Goal: Entertainment & Leisure: Consume media (video, audio)

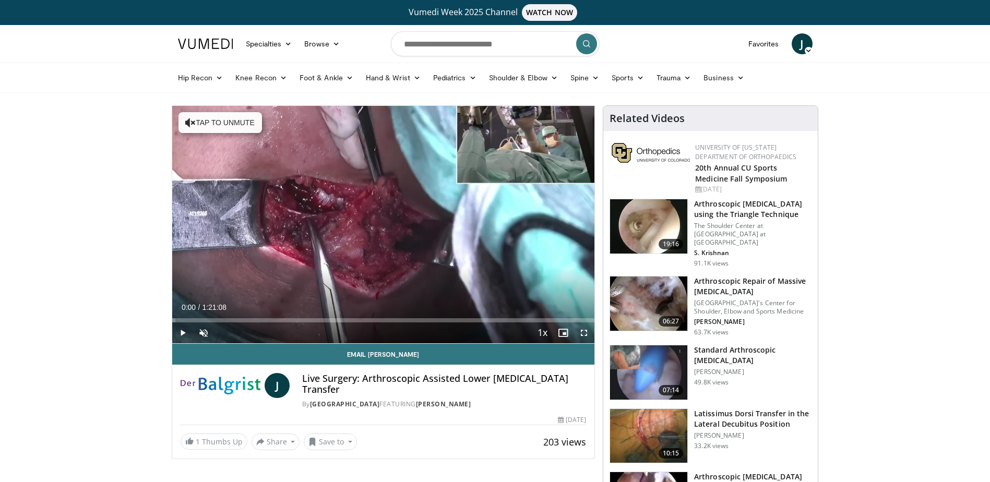
click at [859, 44] on header "Specialties Adult & Family Medicine Allergy, Asthma, Immunology Anesthesiology …" at bounding box center [495, 59] width 990 height 68
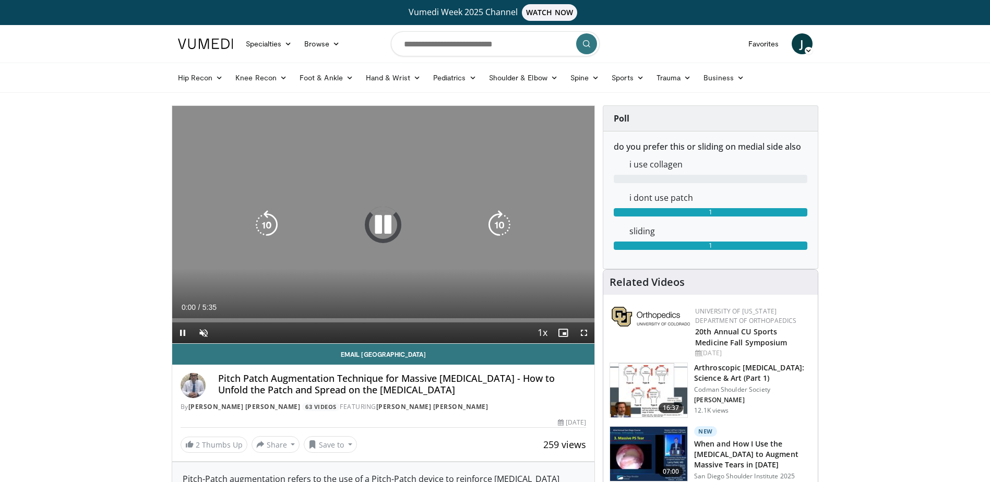
click at [387, 232] on icon "Video Player" at bounding box center [383, 224] width 29 height 29
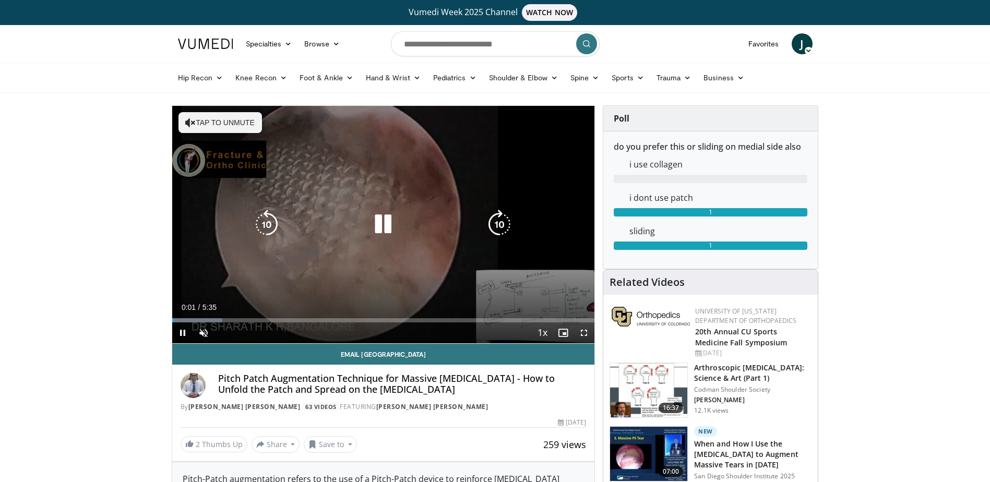
click at [383, 219] on icon "Video Player" at bounding box center [383, 224] width 29 height 29
